Goal: Complete application form: Complete application form

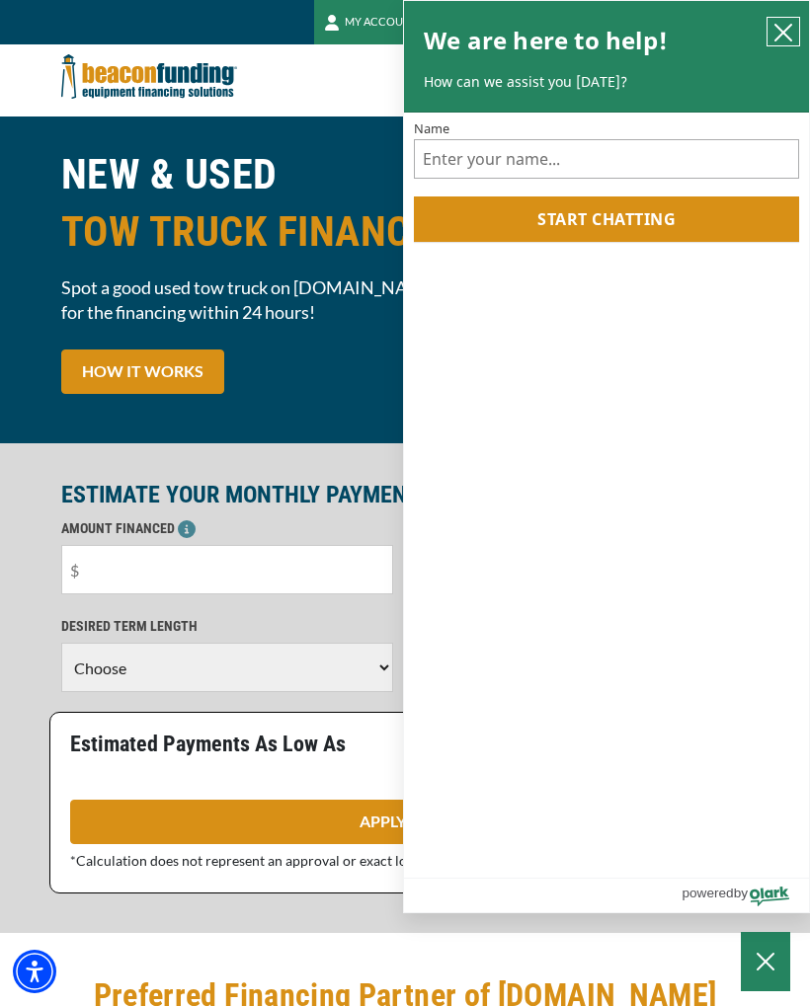
click at [787, 30] on icon "close chatbox" at bounding box center [783, 33] width 16 height 16
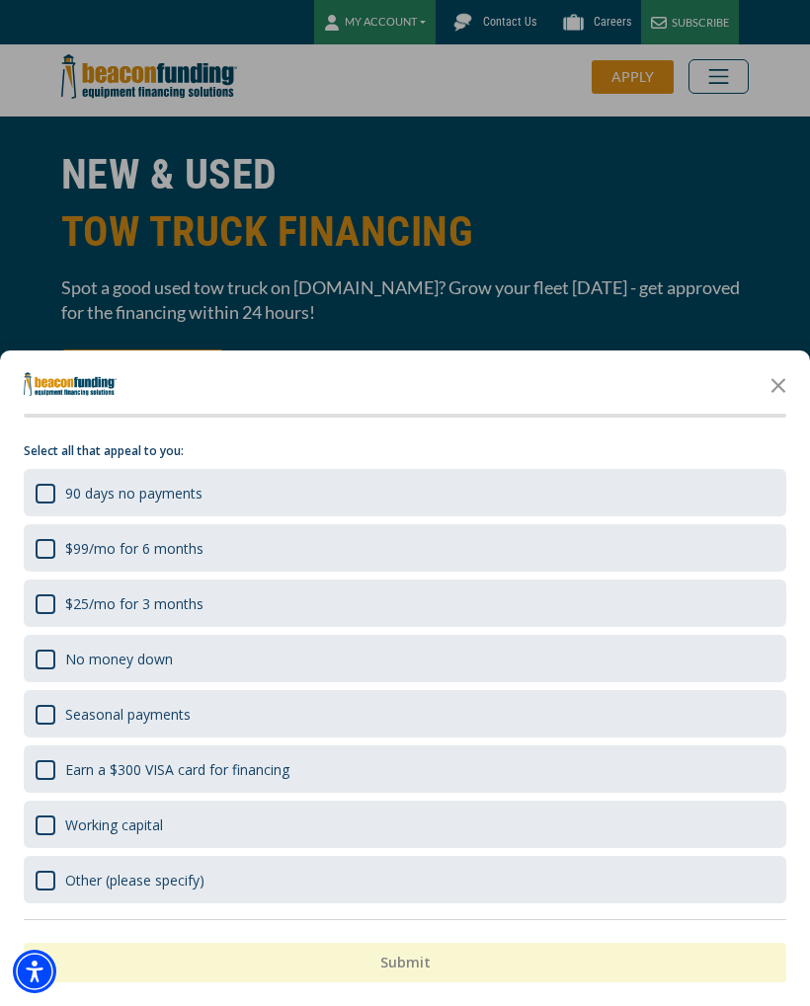
scroll to position [40, 0]
click at [776, 391] on icon "Close the survey" at bounding box center [779, 384] width 40 height 40
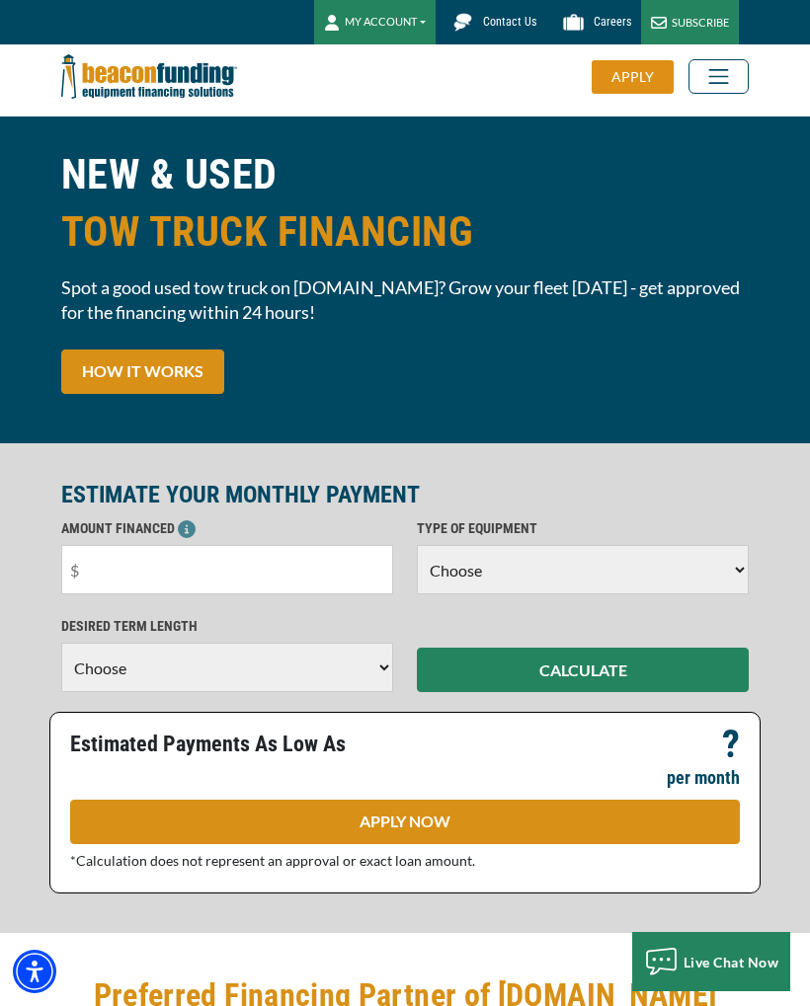
click at [174, 370] on link "HOW IT WORKS" at bounding box center [142, 372] width 163 height 44
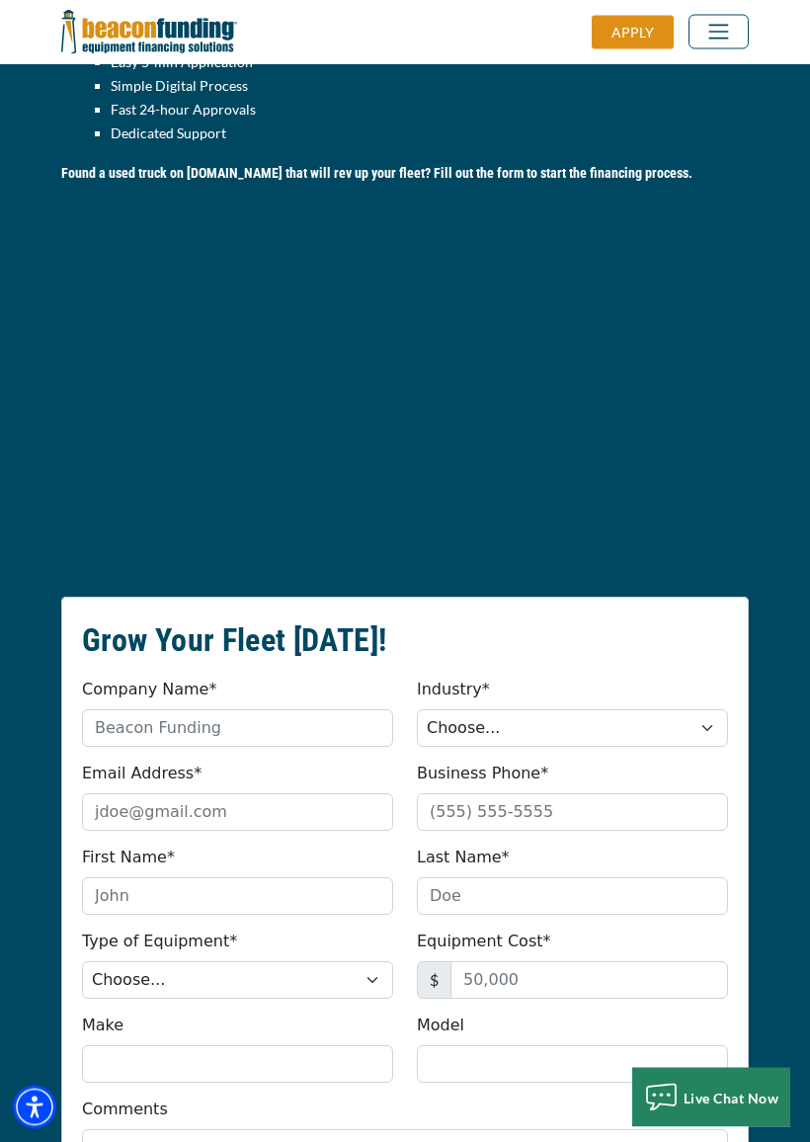
scroll to position [2093, 0]
click at [703, 709] on select "Choose... Towing Landscape/Hardscape Decorated Apparel Septic Light Constructio…" at bounding box center [572, 728] width 311 height 38
select select "1"
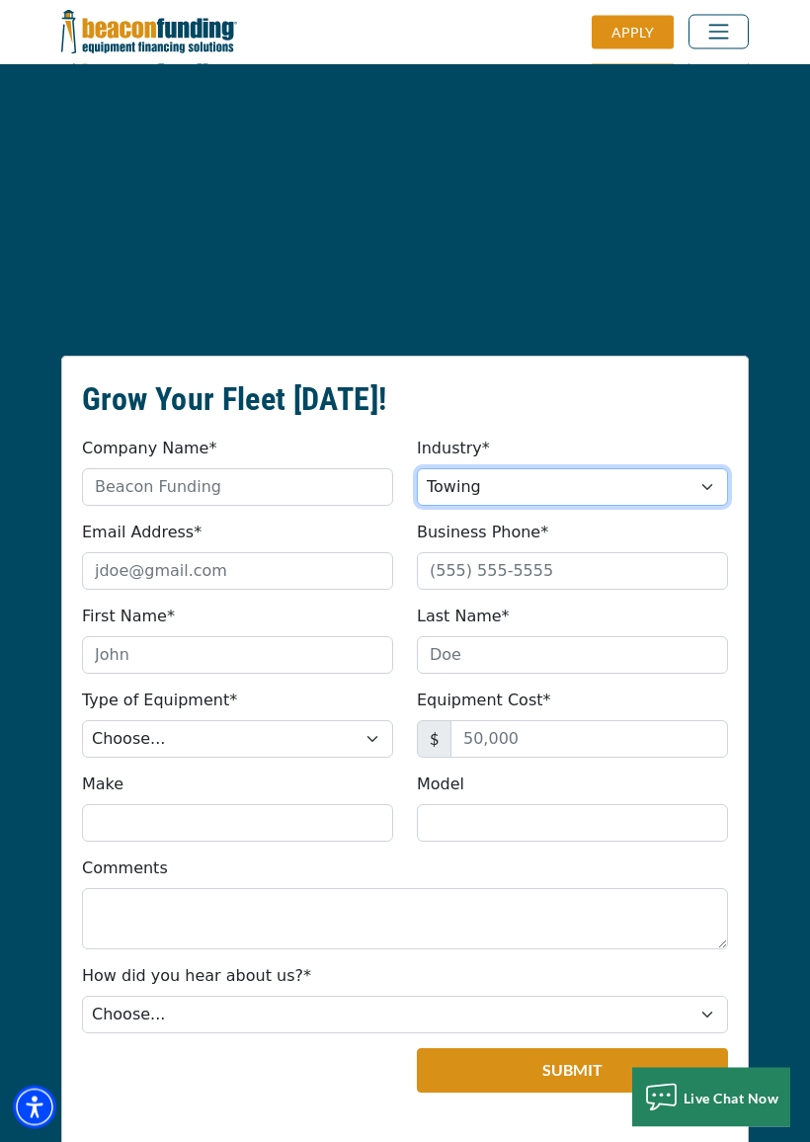
scroll to position [2339, 0]
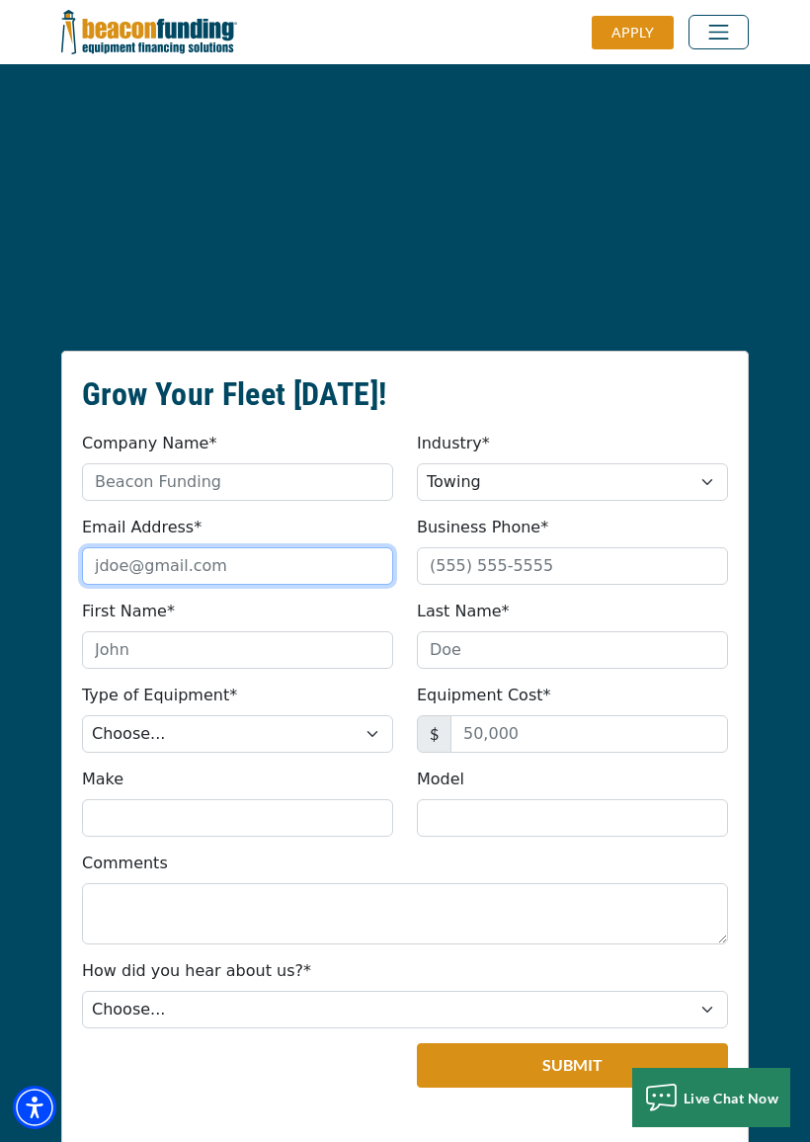
click at [201, 547] on input "Email Address*" at bounding box center [237, 566] width 311 height 38
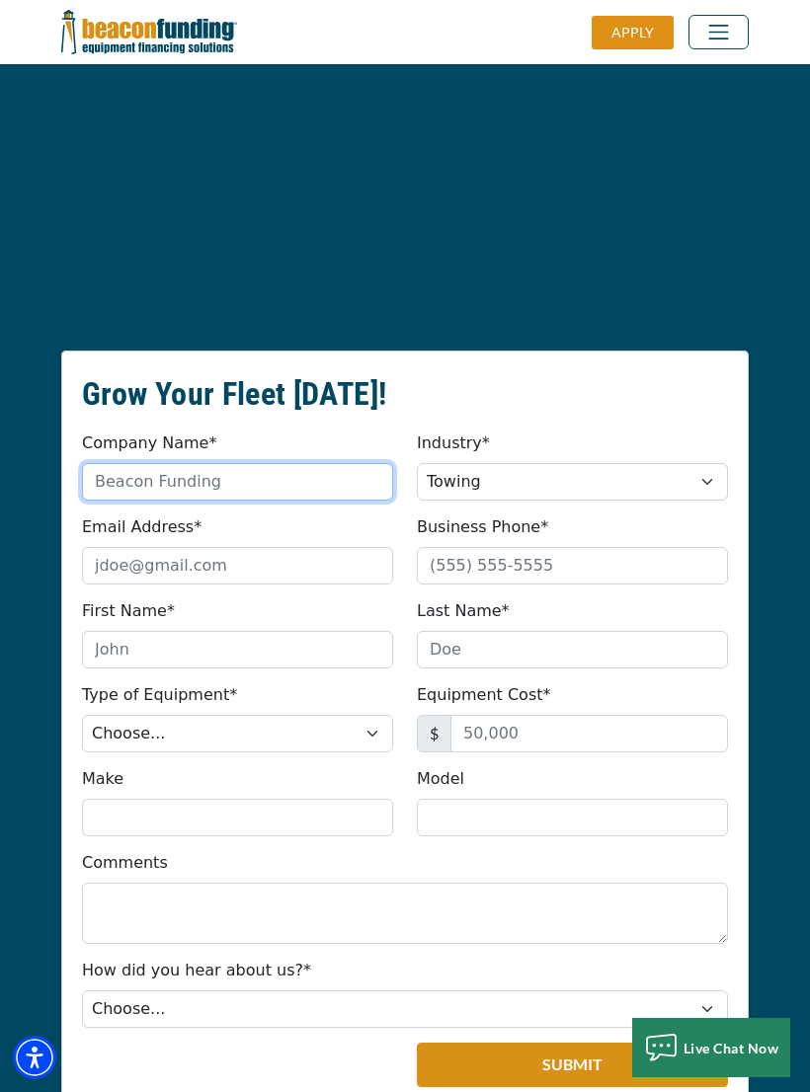
type input "[PERSON_NAME], LLC"
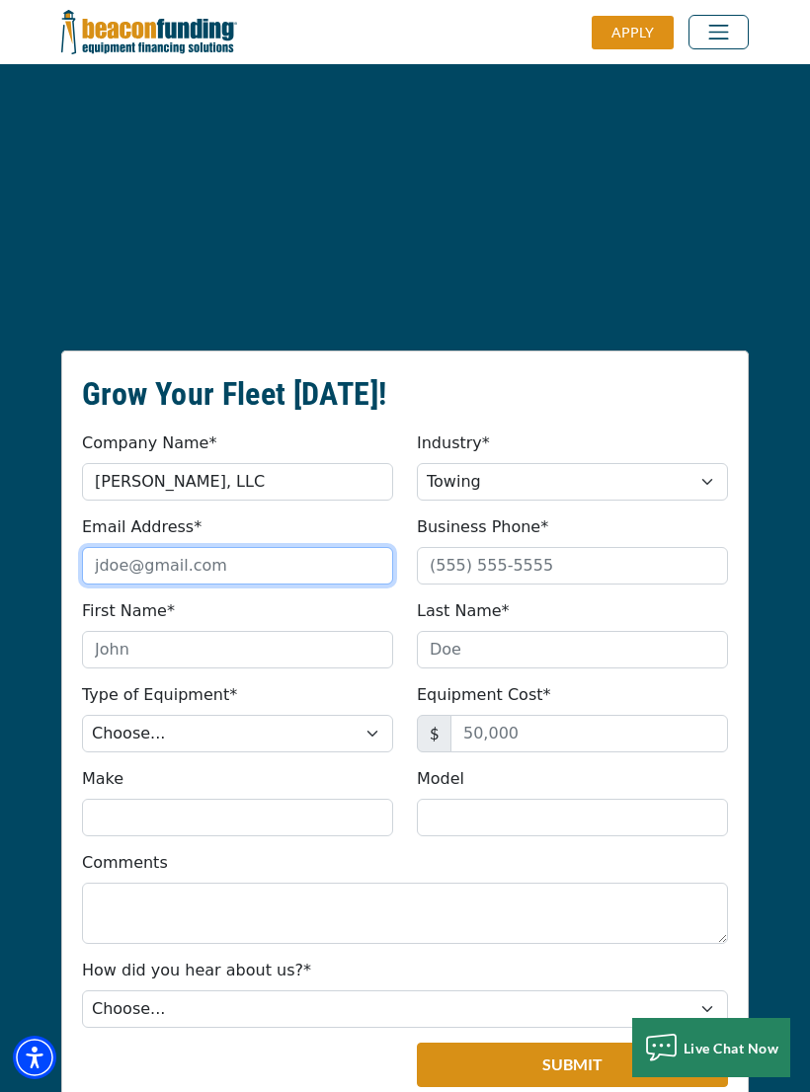
type input "[EMAIL_ADDRESS][DOMAIN_NAME]"
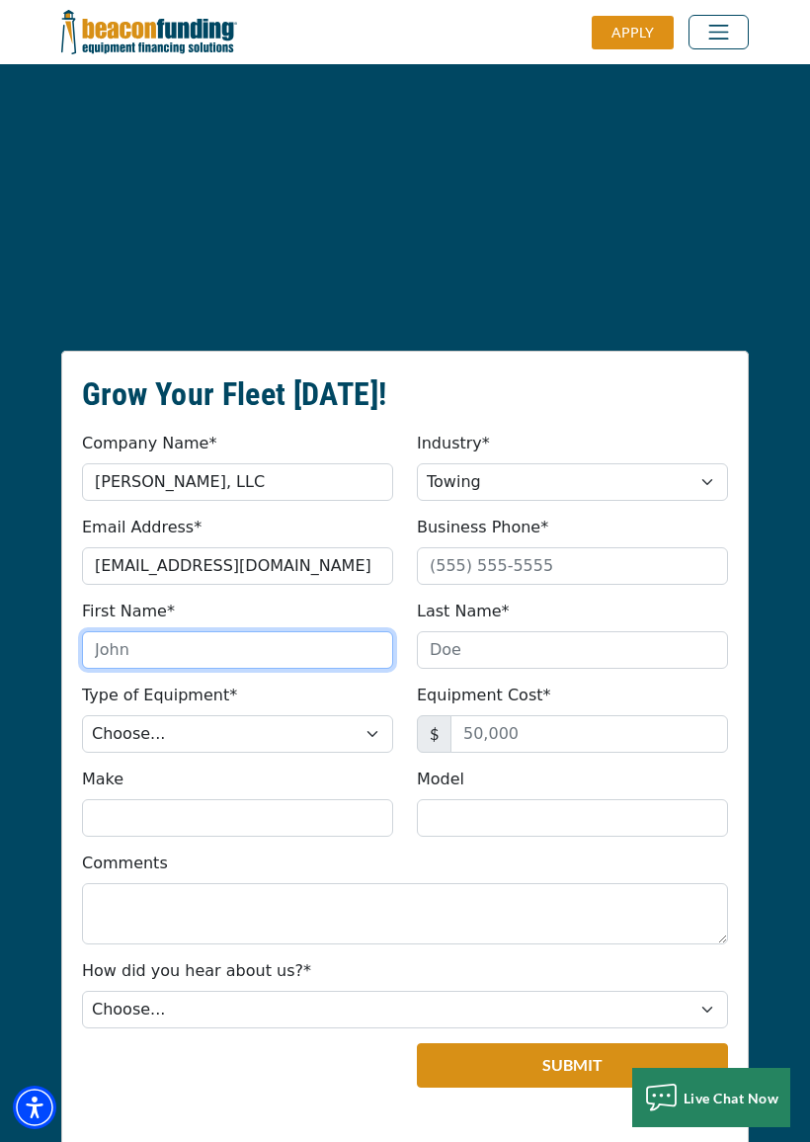
type input "[PERSON_NAME]"
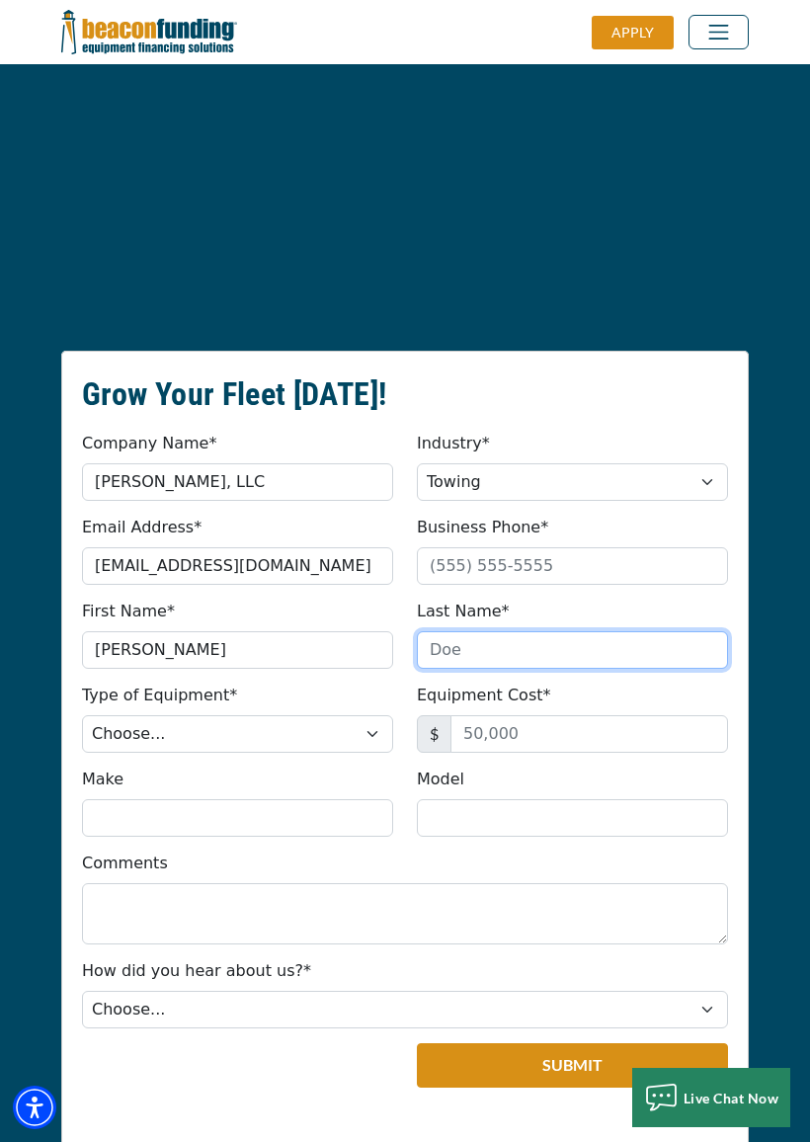
type input "[PERSON_NAME]"
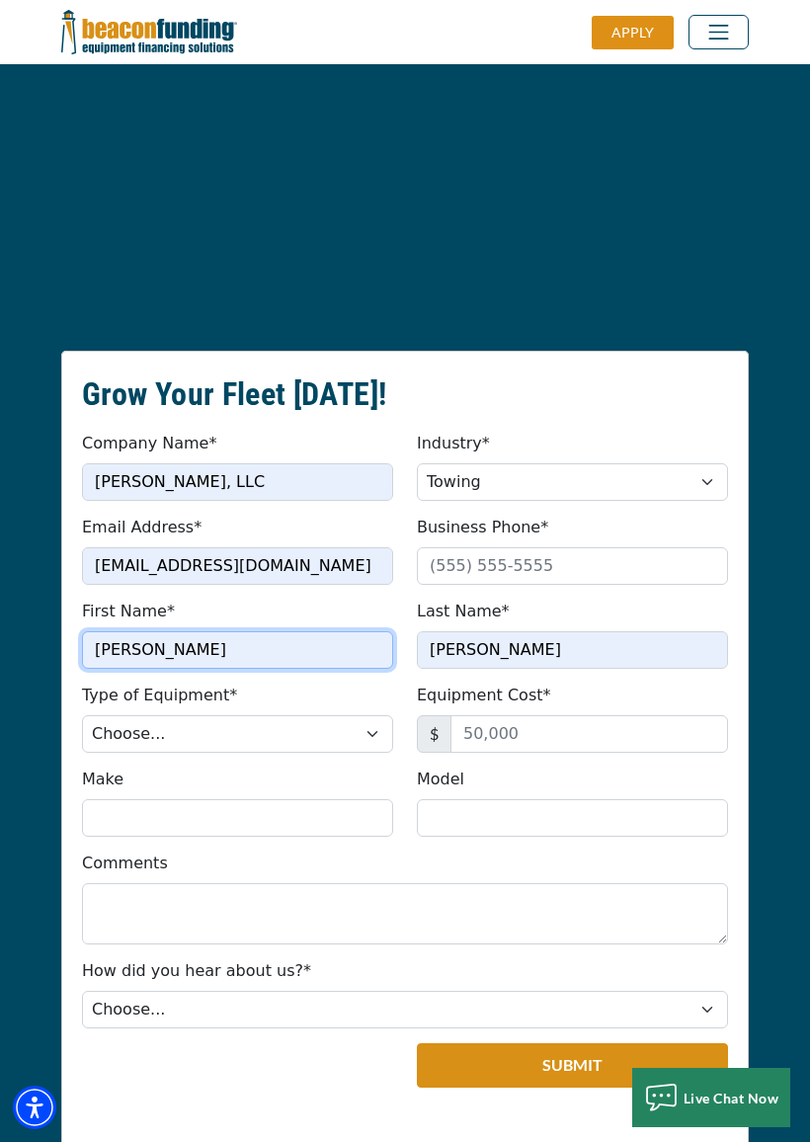
click at [226, 631] on input "[PERSON_NAME]" at bounding box center [237, 650] width 311 height 38
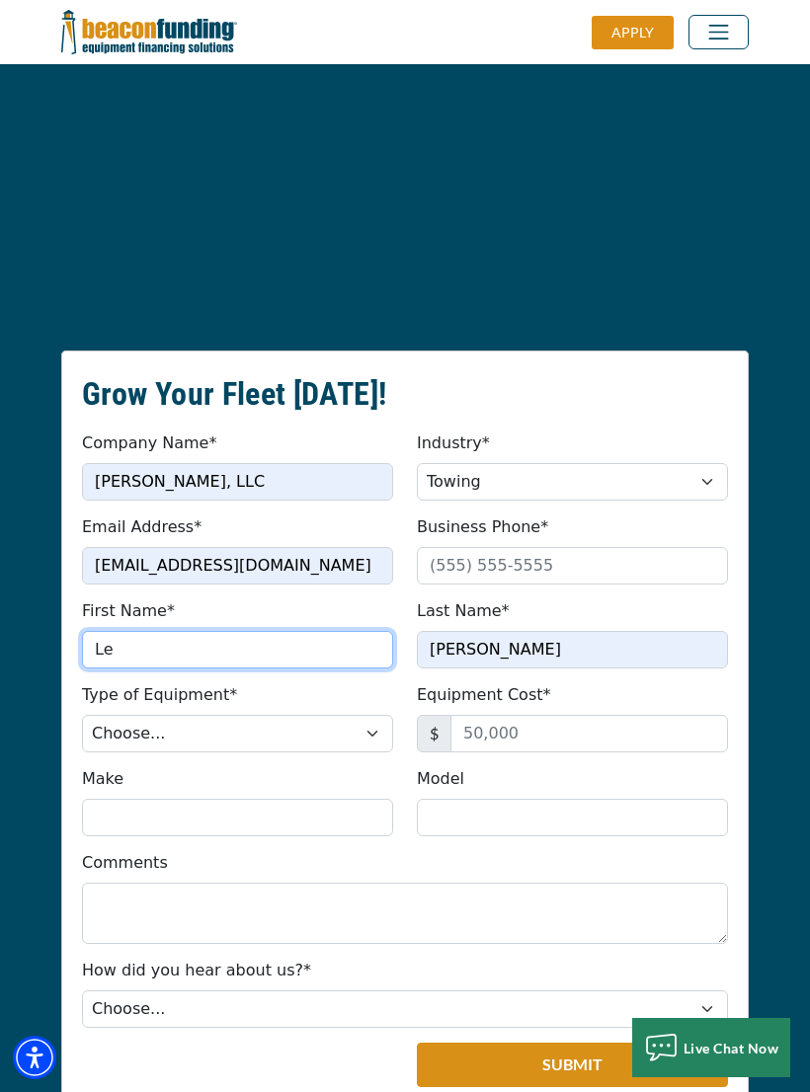
type input "L"
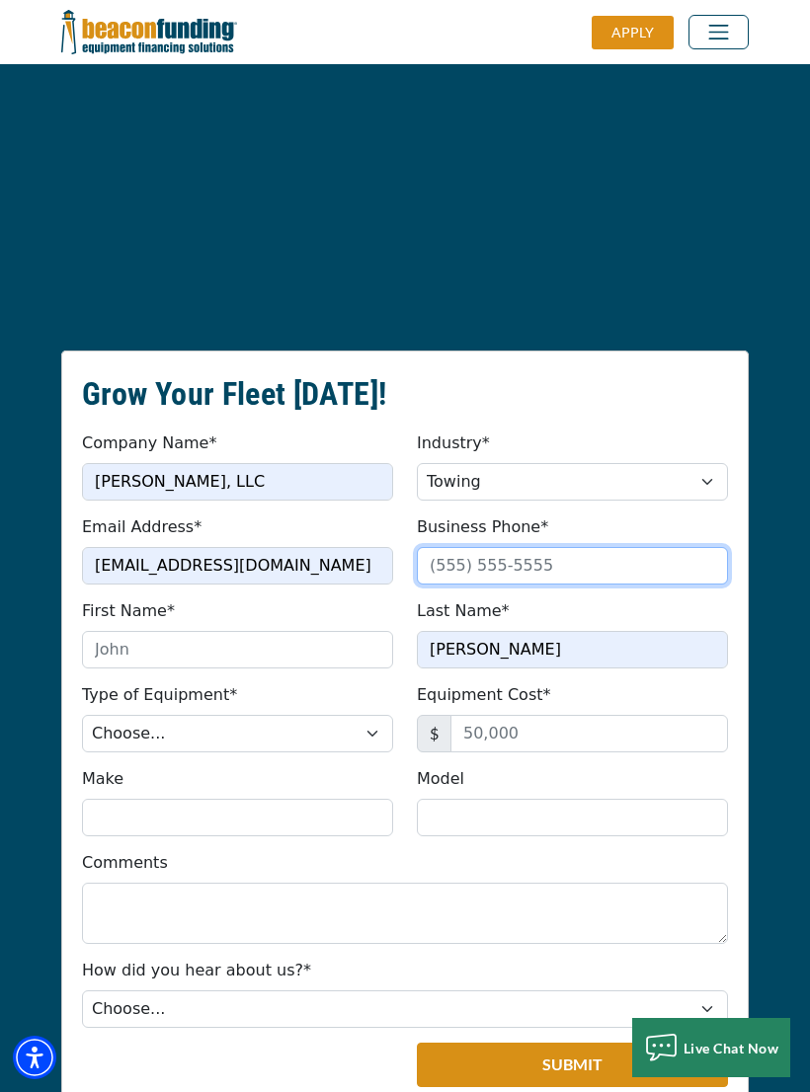
type input "[PHONE_NUMBER]"
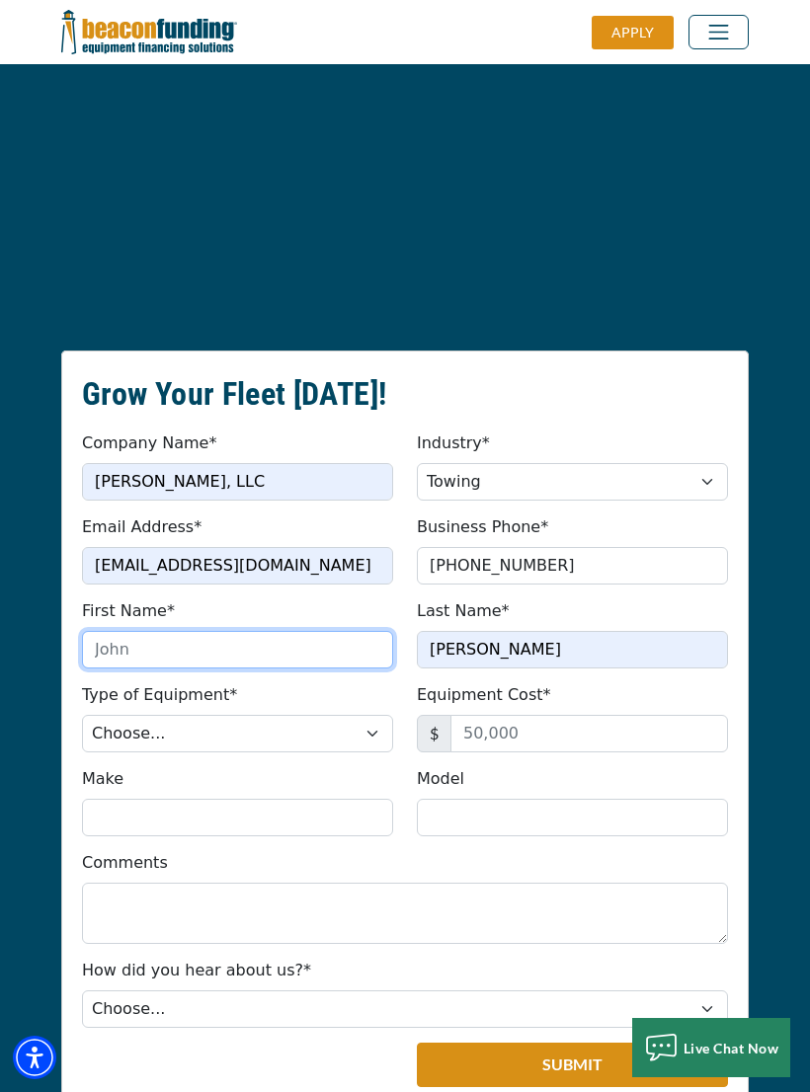
type input "ALDOLPHUS"
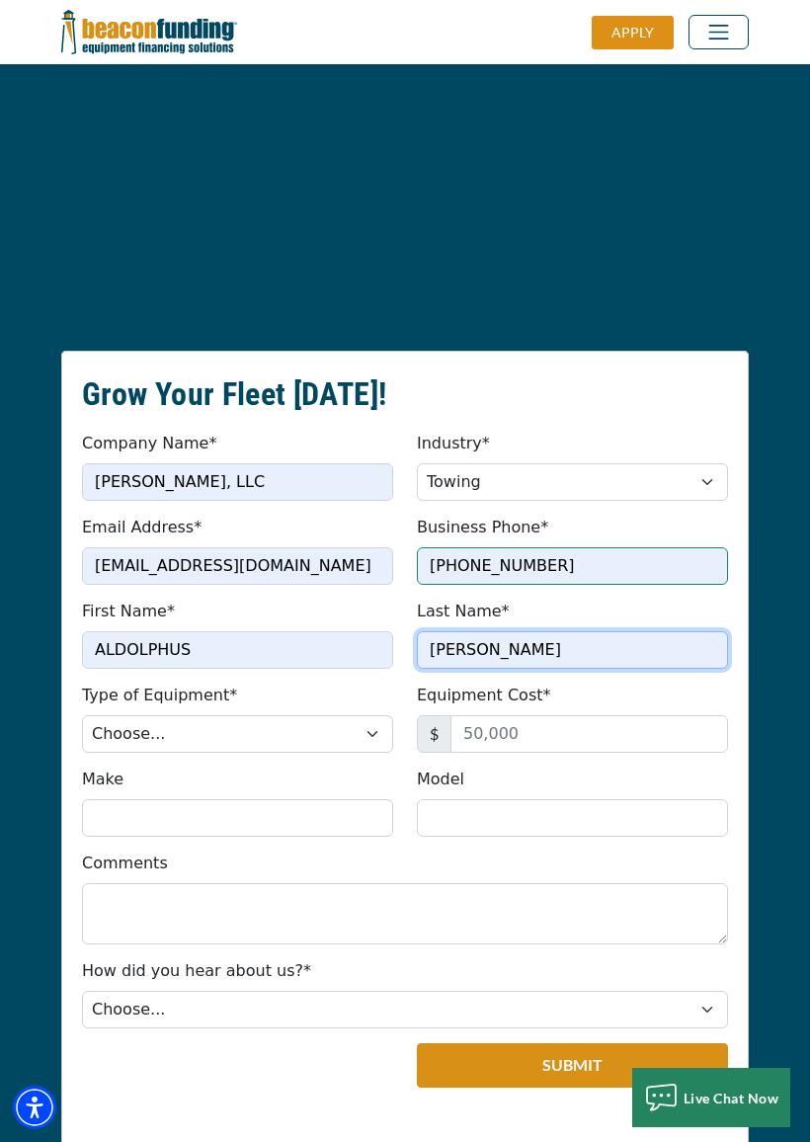
click at [559, 631] on input "[PERSON_NAME]" at bounding box center [572, 650] width 311 height 38
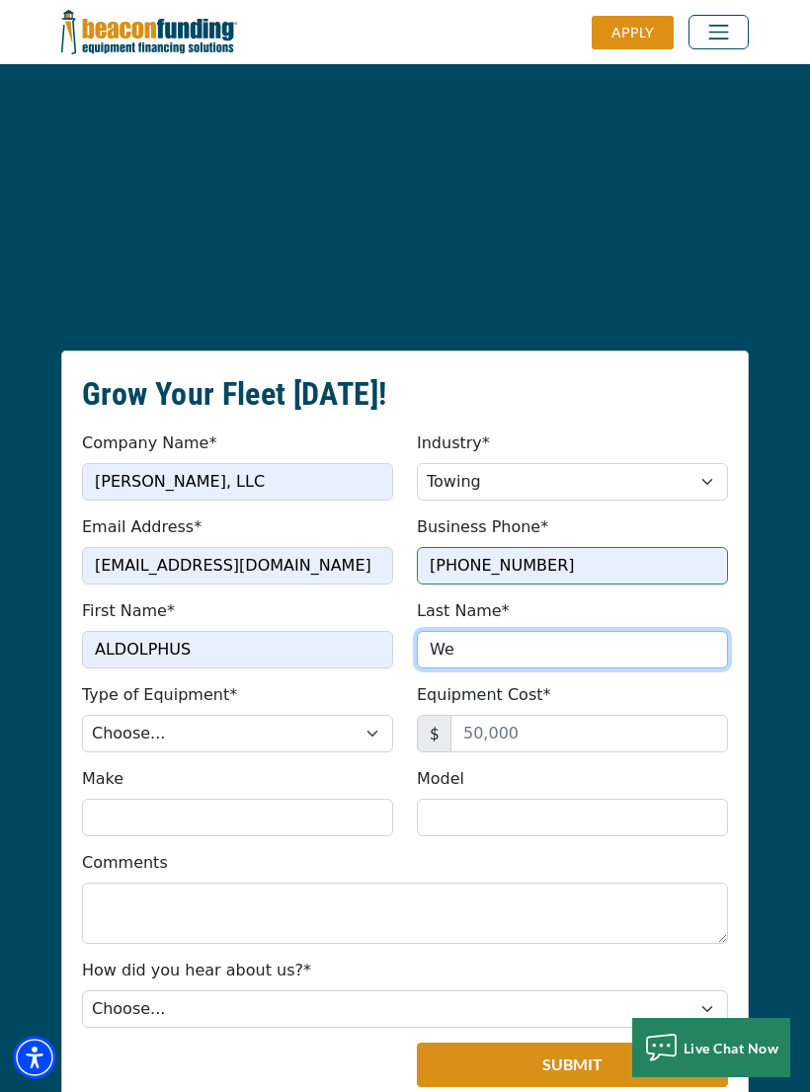
type input "W"
type input "[PERSON_NAME]"
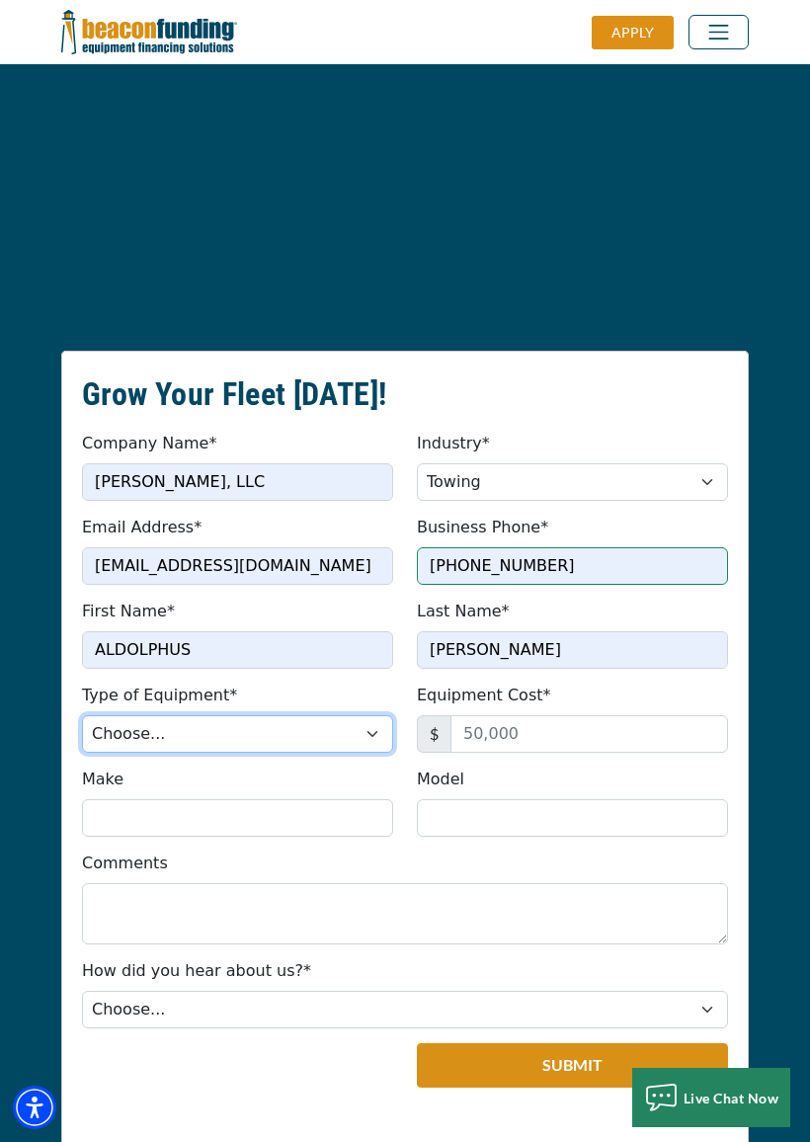
click at [392, 715] on select "Choose... Backhoe Boom/Bucket Truck Chipper Commercial Mower Crane DTG/DTF Prin…" at bounding box center [237, 734] width 311 height 38
select select "5"
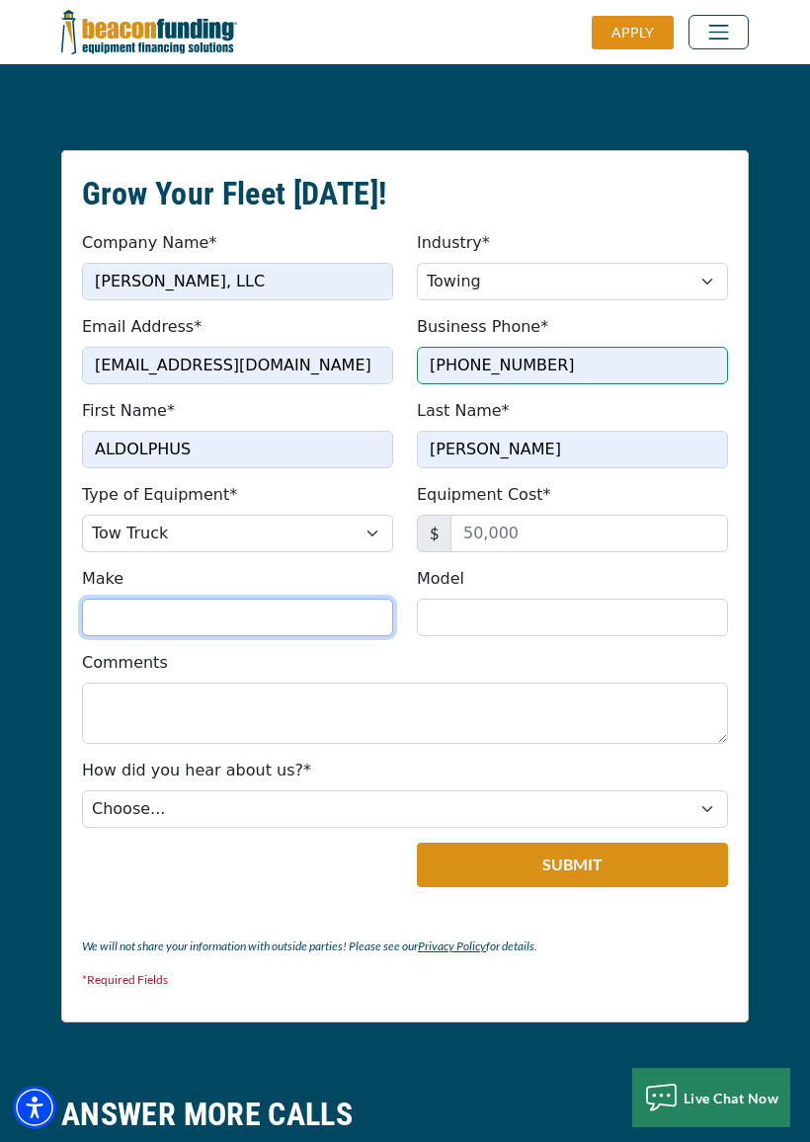
click at [176, 599] on input "Make" at bounding box center [237, 618] width 311 height 38
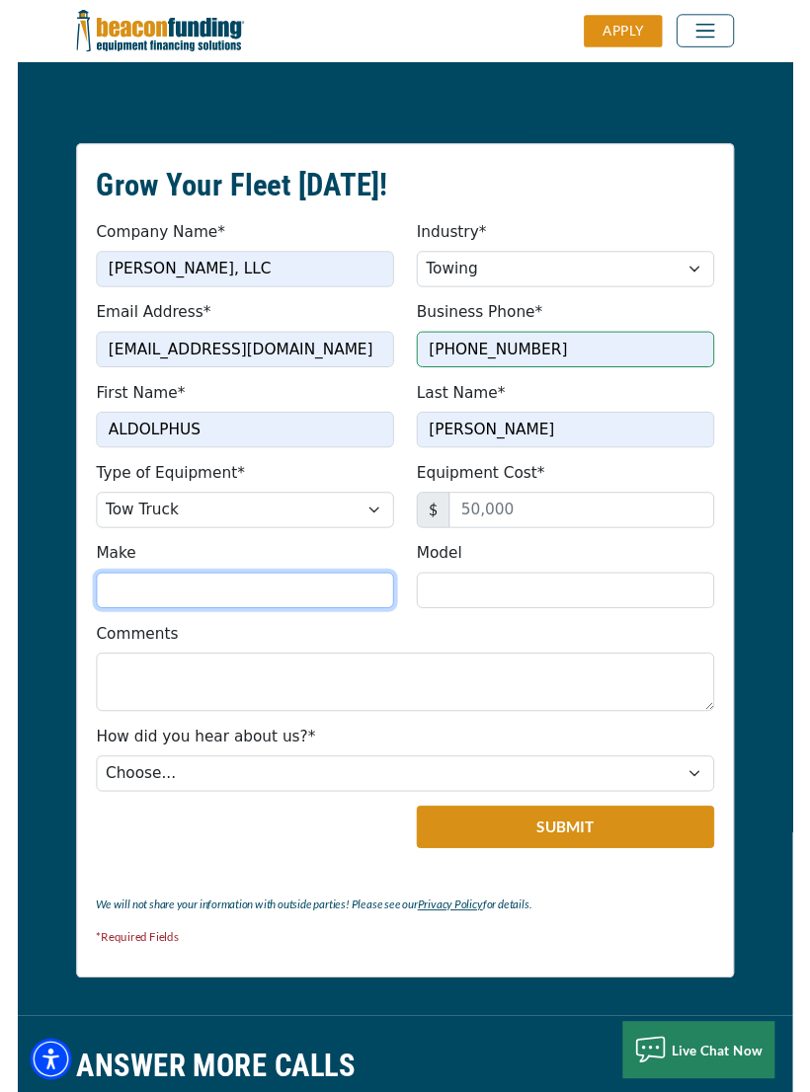
scroll to position [2538, 0]
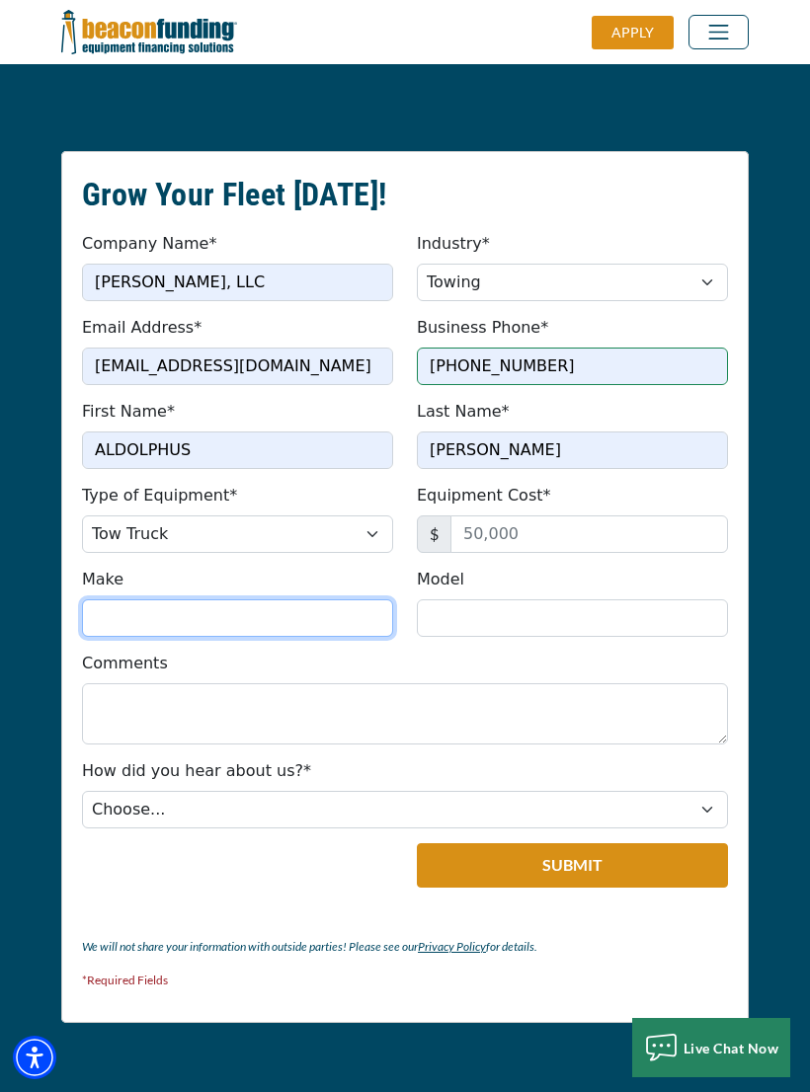
type input "2"
type input "0"
type input "2016"
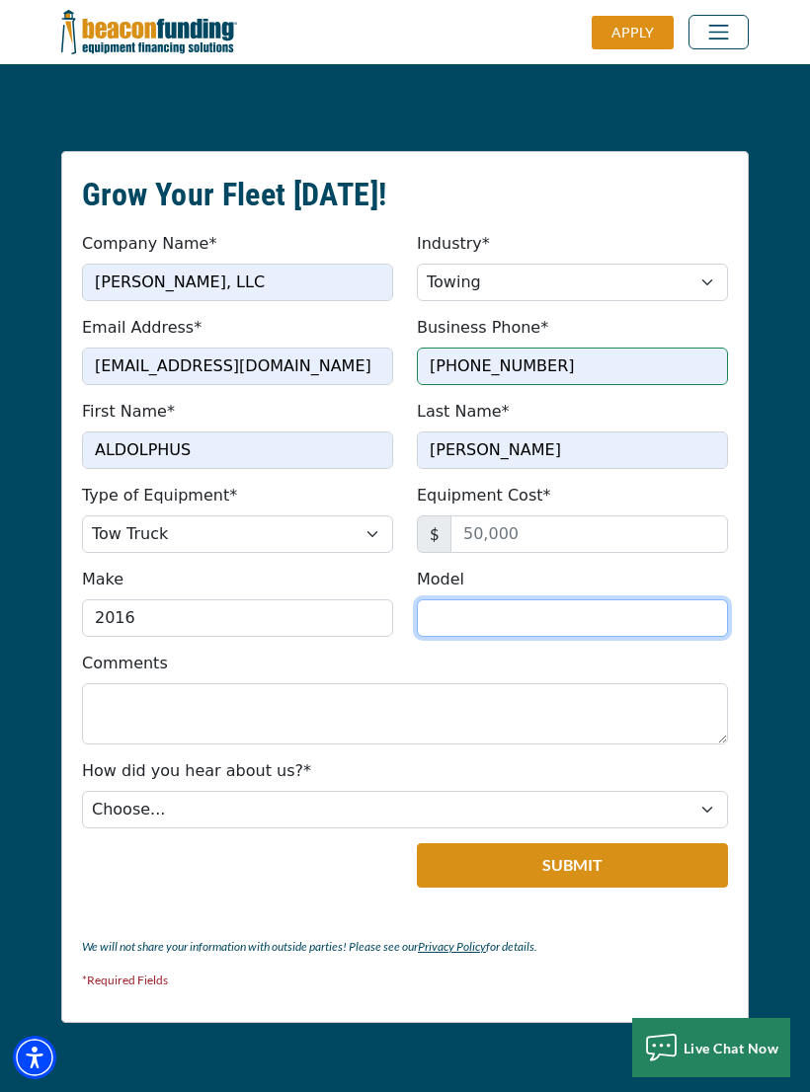
click at [491, 600] on input "Model" at bounding box center [572, 619] width 311 height 38
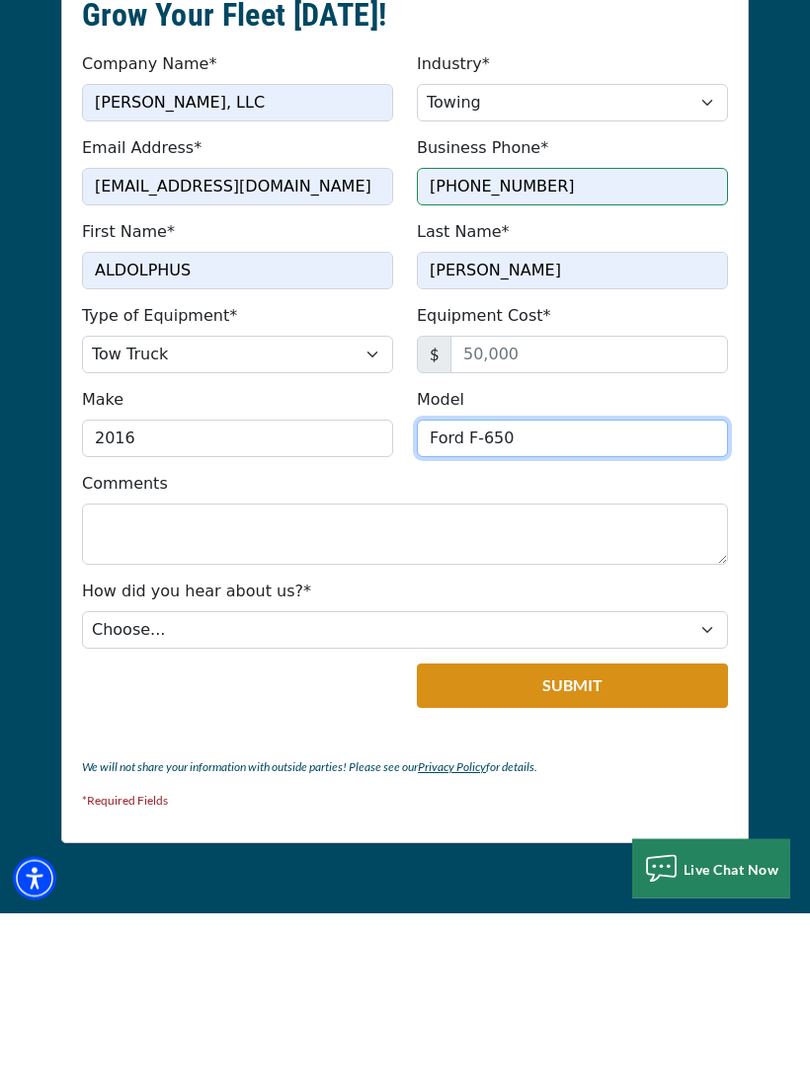
type input "Ford F-650"
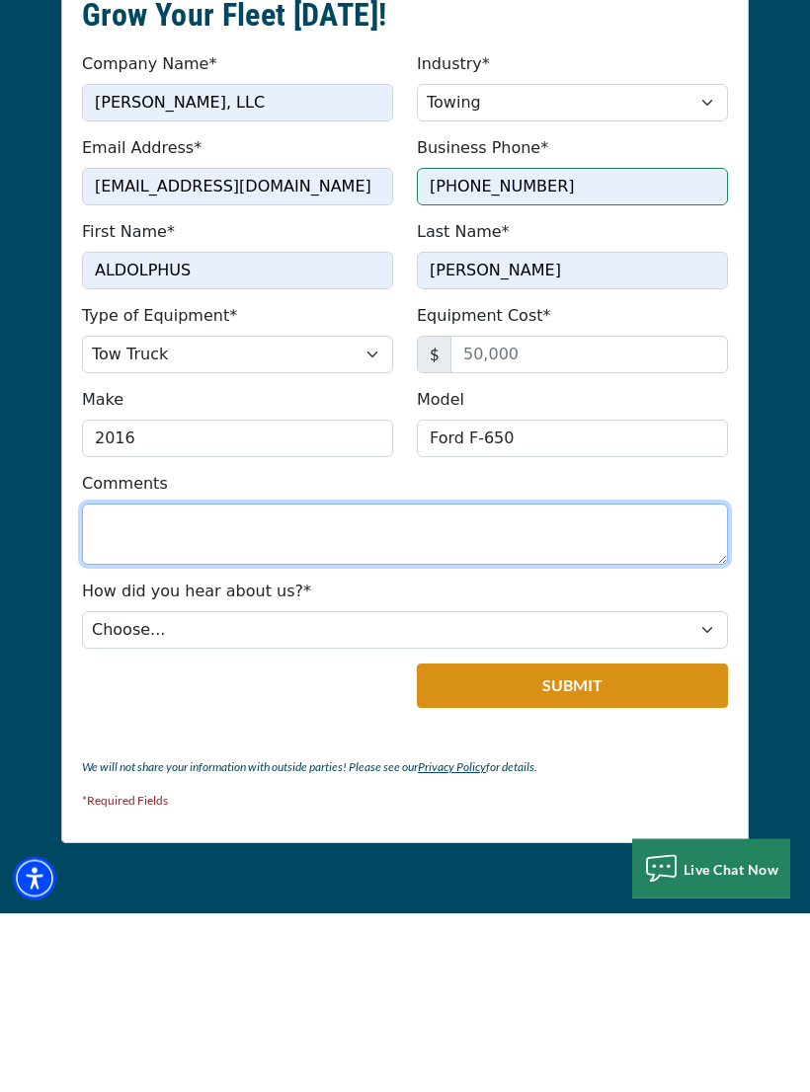
click at [135, 683] on textarea "Comments" at bounding box center [405, 713] width 646 height 61
type textarea "I wish to apply for financing for a tow truck."
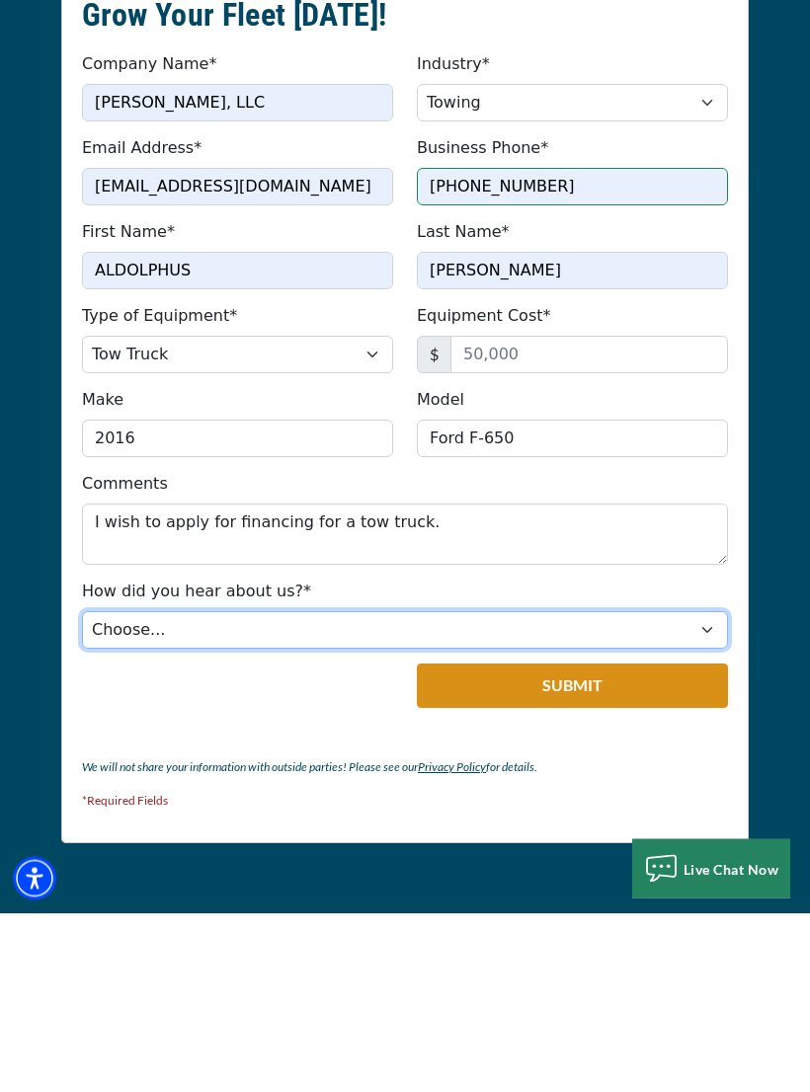
click at [706, 791] on select "Choose... Internet Search Vendor Referral Word of Mouth Client Referral Email E…" at bounding box center [405, 810] width 646 height 38
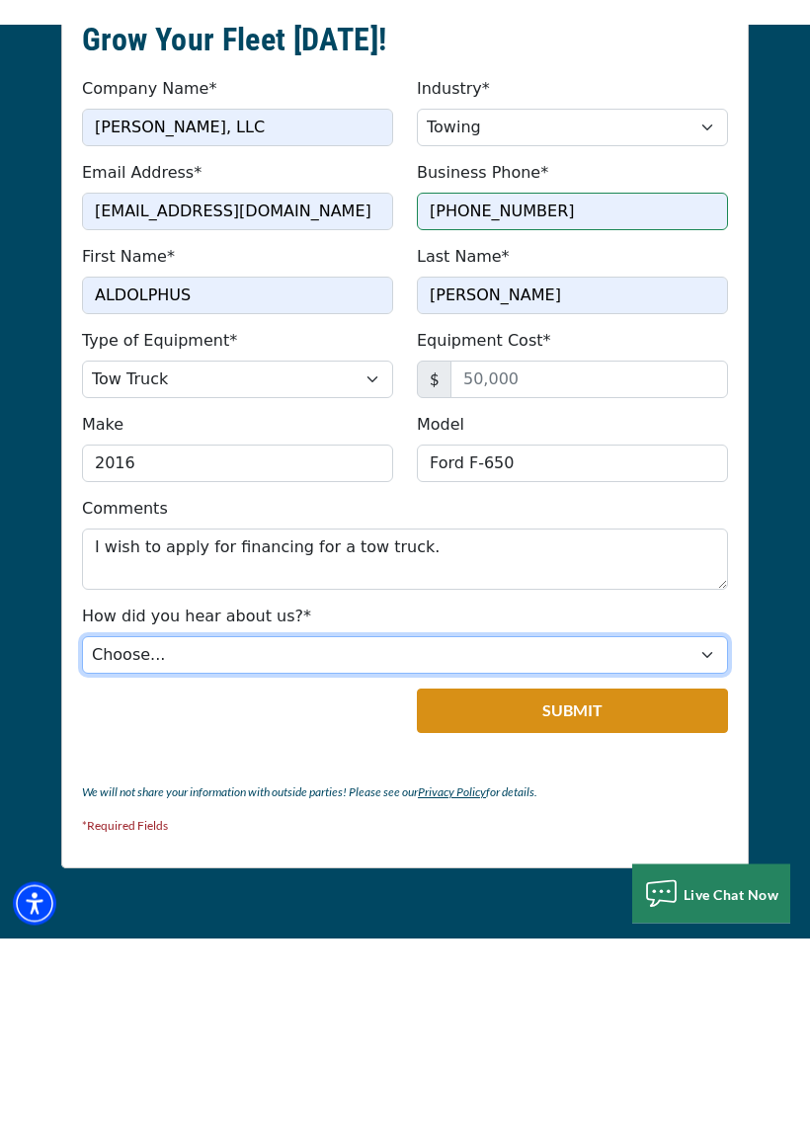
scroll to position [2718, 0]
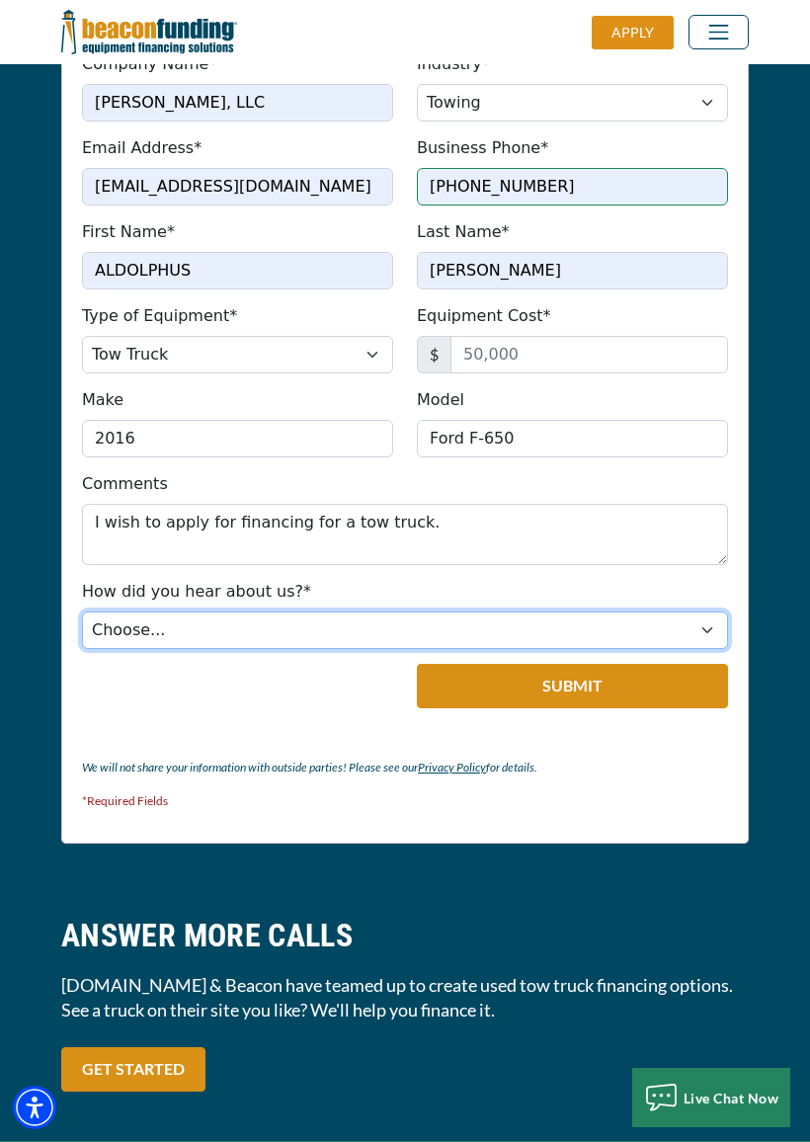
click at [718, 611] on select "Choose... Internet Search Vendor Referral Word of Mouth Client Referral Email E…" at bounding box center [405, 630] width 646 height 38
select select "19"
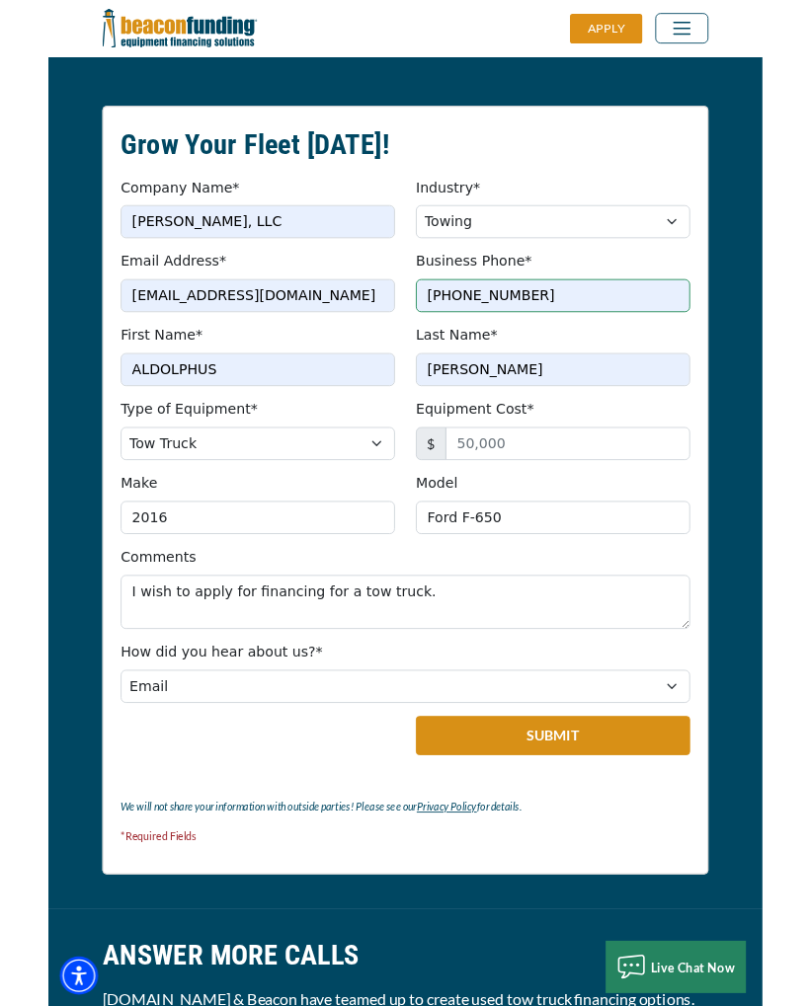
scroll to position [2561, 0]
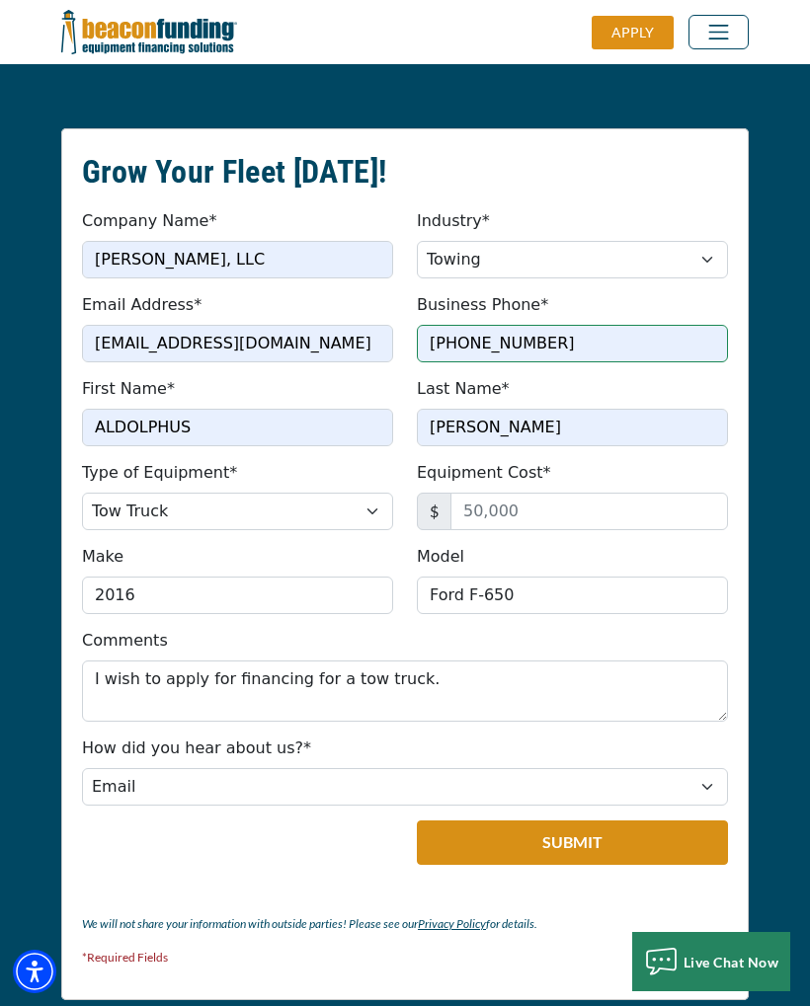
click at [584, 821] on button "Submit" at bounding box center [572, 843] width 311 height 44
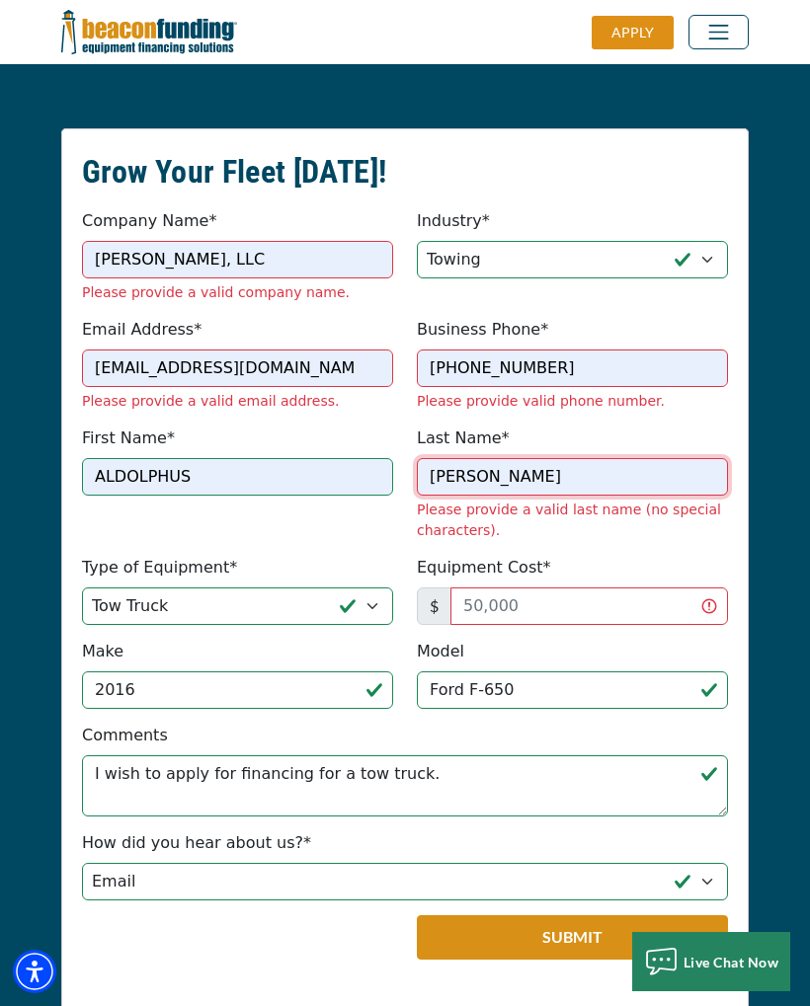
click at [510, 458] on input "[PERSON_NAME]" at bounding box center [572, 477] width 311 height 38
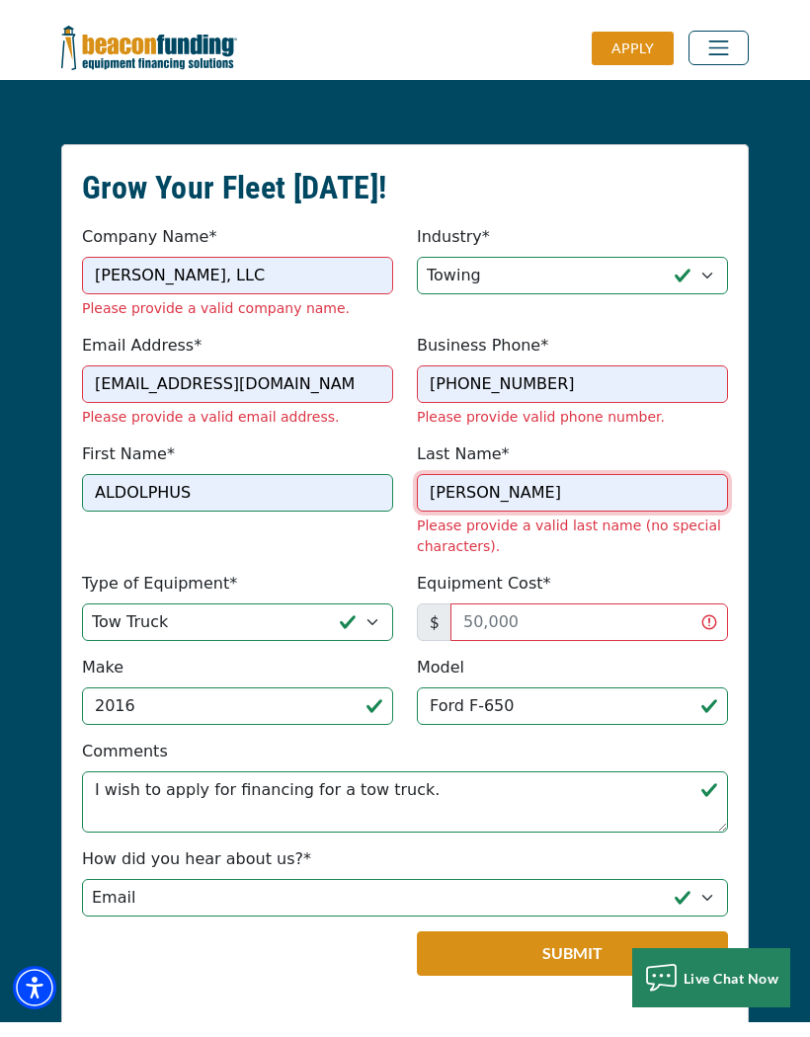
scroll to position [2560, 0]
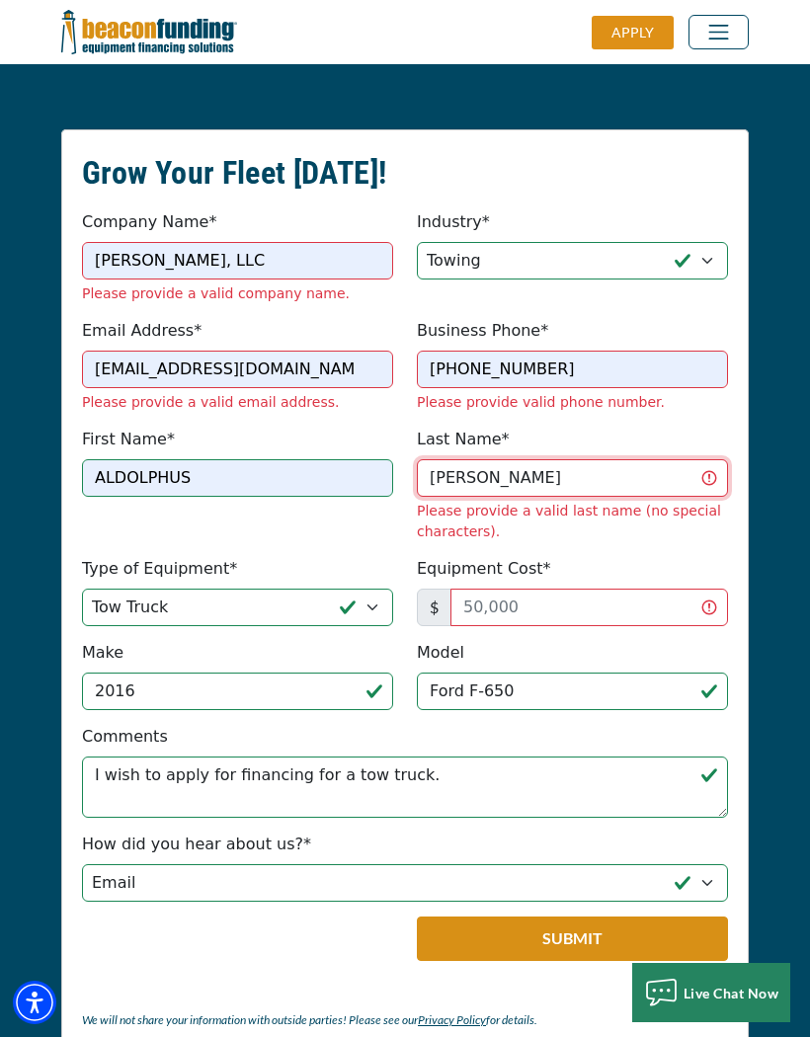
type input "[PERSON_NAME]"
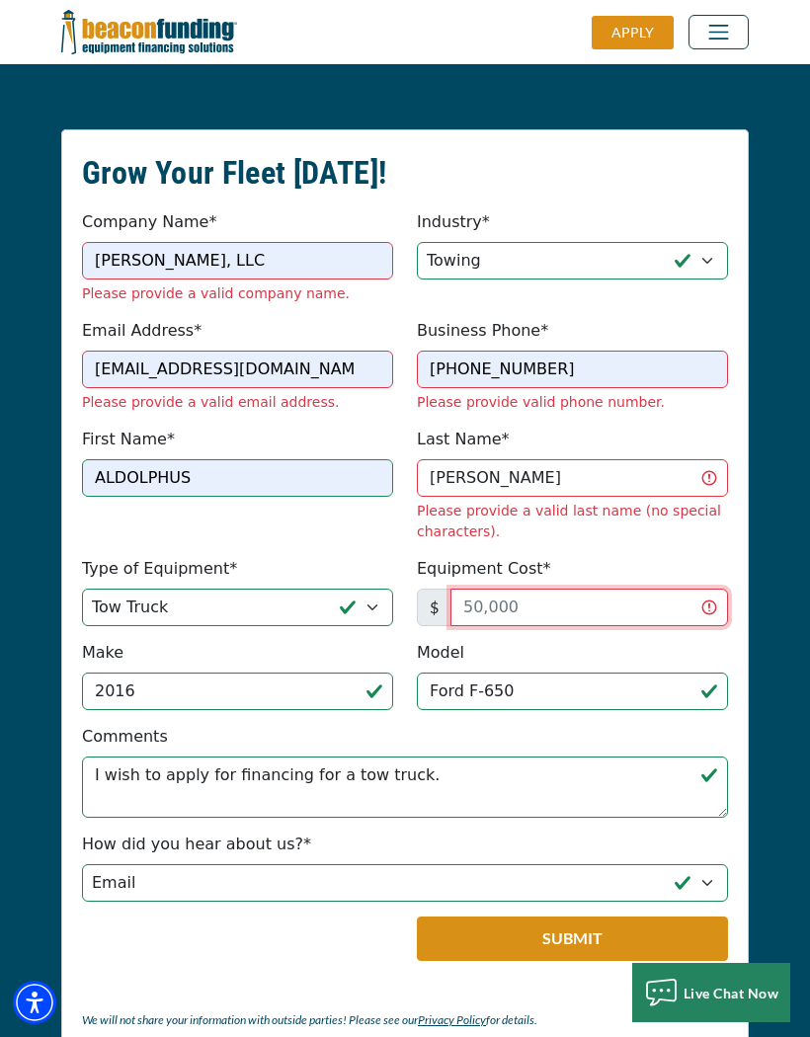
click at [586, 589] on input "Equipment Cost*" at bounding box center [589, 608] width 278 height 38
type input "50,000"
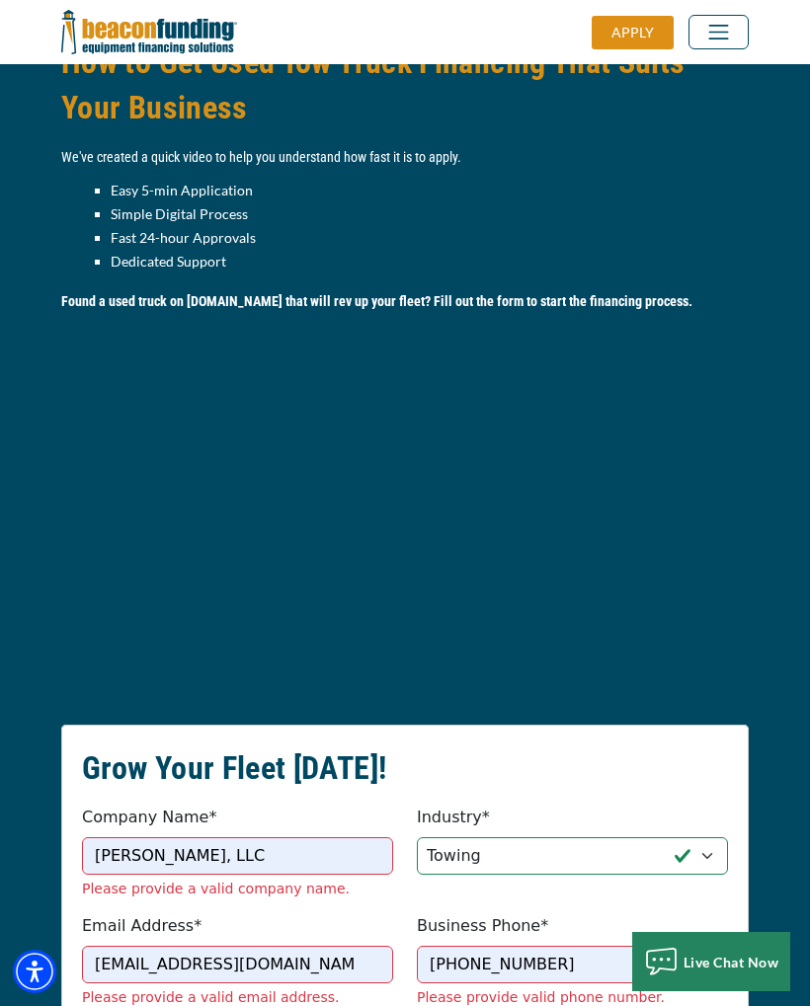
scroll to position [1963, 0]
